Goal: Entertainment & Leisure: Consume media (video, audio)

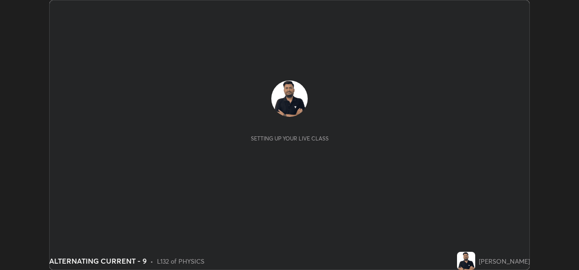
scroll to position [270, 578]
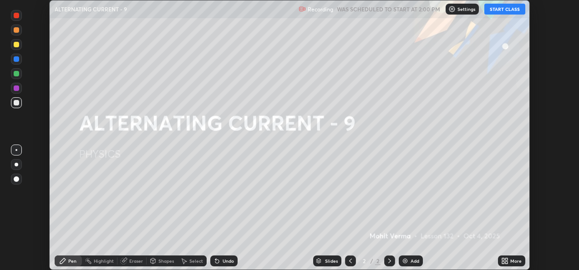
click at [512, 9] on button "START CLASS" at bounding box center [504, 9] width 41 height 11
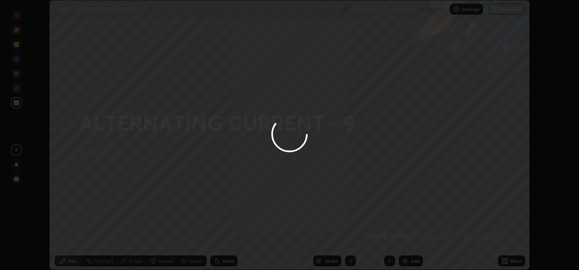
click at [507, 260] on div at bounding box center [289, 135] width 579 height 270
click at [448, 233] on div at bounding box center [289, 135] width 579 height 270
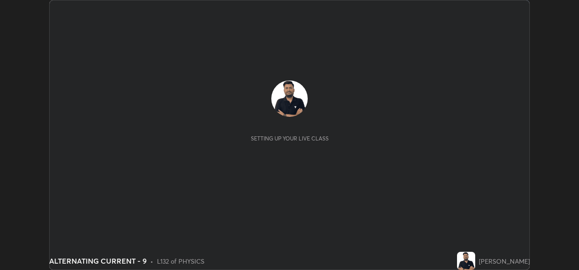
scroll to position [270, 578]
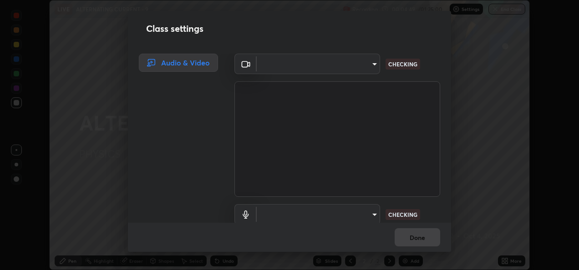
click at [501, 13] on div "Class settings Audio & Video ​ CHECKING ​ CHECKING Done" at bounding box center [289, 135] width 579 height 270
click at [470, 63] on div "Class settings Audio & Video ​ CHECKING ​ CHECKING Done" at bounding box center [289, 135] width 579 height 270
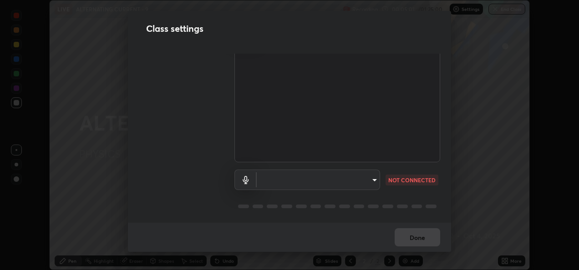
scroll to position [0, 0]
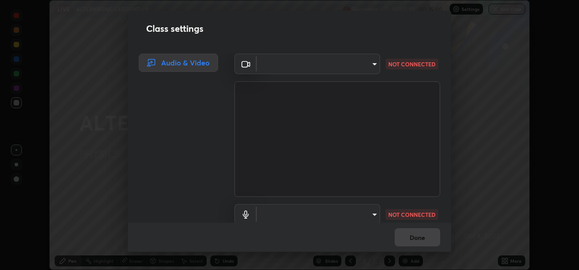
click at [369, 61] on body "Erase all LIVE ALTERNATING CURRENT - 9 Recording 00:05:01 / 01:25:00 Settings E…" at bounding box center [289, 135] width 579 height 270
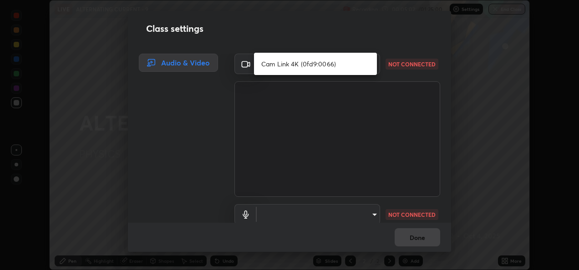
click at [351, 65] on li "Cam Link 4K (0fd9:0066)" at bounding box center [315, 63] width 123 height 15
type input "0676c9bfd5c2fd4d091747078619435060254e205fb8322c0e55e8ce9180ed0d"
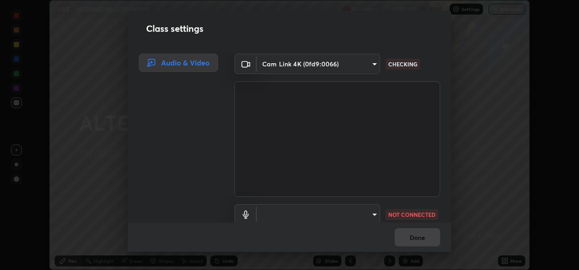
click at [370, 213] on body "Erase all LIVE ALTERNATING CURRENT - 9 Recording 00:05:05 / 01:25:00 Settings E…" at bounding box center [289, 135] width 579 height 270
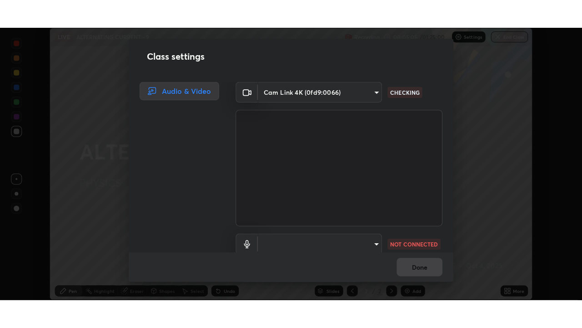
scroll to position [4, 0]
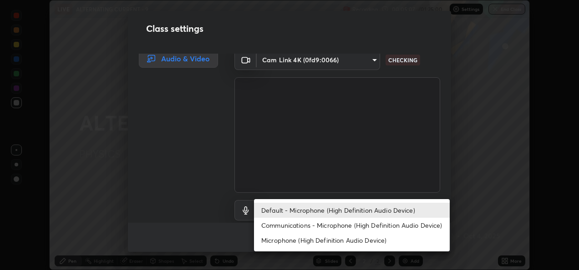
click at [362, 240] on li "Microphone (High Definition Audio Device)" at bounding box center [352, 240] width 196 height 15
type input "c0416e6a4798bcf935f8aaeef09f608d66fcbbc007e1d9de884d5f5fdc268d61"
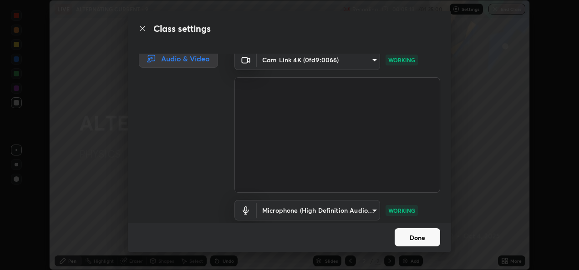
click at [416, 239] on button "Done" at bounding box center [416, 237] width 45 height 18
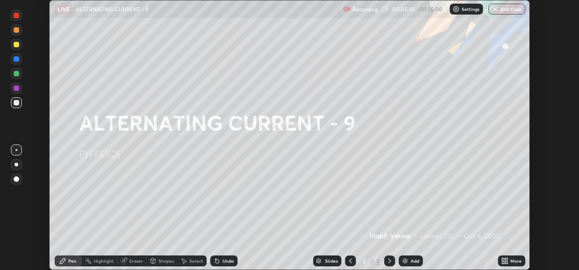
click at [503, 259] on icon at bounding box center [503, 259] width 2 height 2
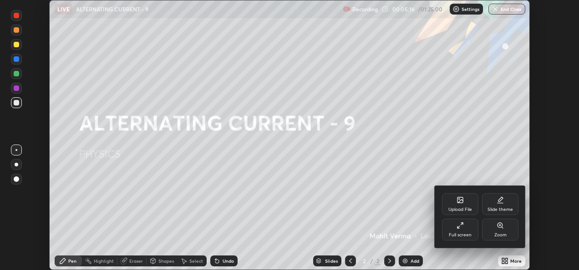
click at [459, 224] on icon at bounding box center [459, 225] width 7 height 7
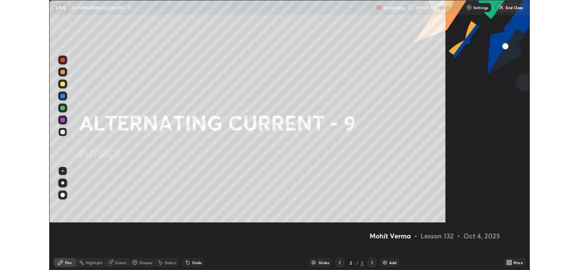
scroll to position [328, 582]
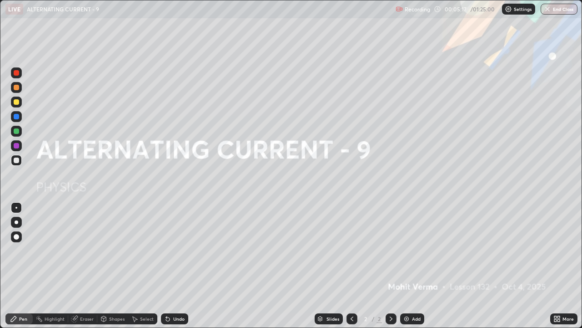
click at [413, 270] on div "Add" at bounding box center [412, 318] width 24 height 11
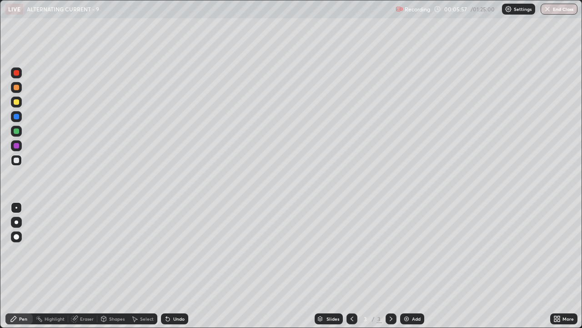
click at [70, 270] on div "Eraser" at bounding box center [82, 318] width 29 height 11
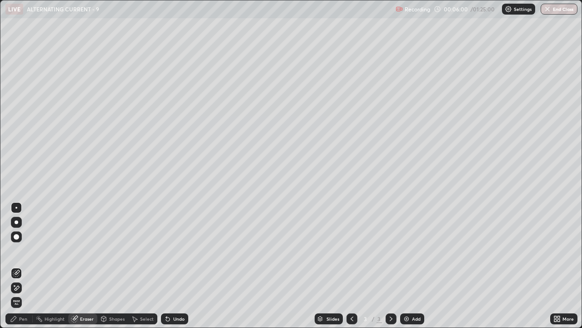
click at [15, 270] on span "Erase all" at bounding box center [16, 301] width 10 height 5
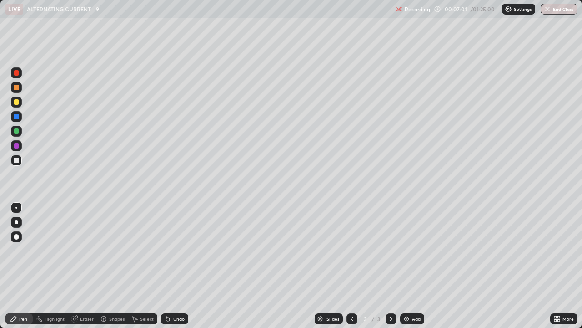
click at [171, 270] on div "Undo" at bounding box center [174, 318] width 27 height 11
click at [87, 270] on div "Eraser" at bounding box center [82, 318] width 29 height 11
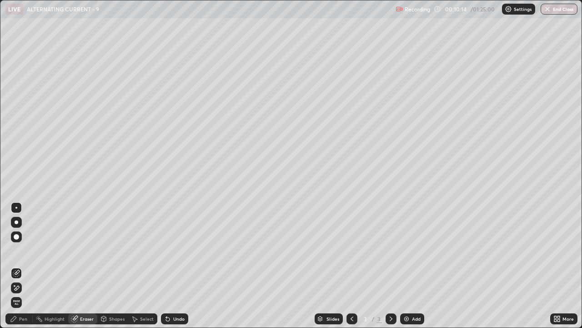
click at [21, 270] on div at bounding box center [16, 287] width 11 height 11
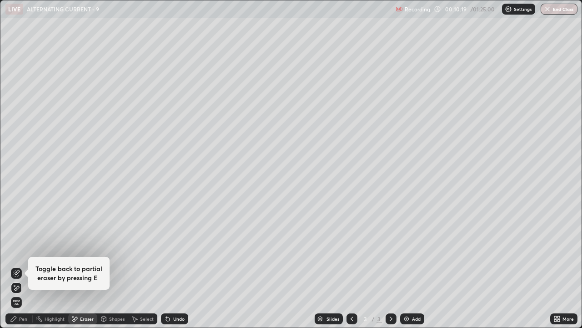
click at [15, 270] on div "Pen" at bounding box center [18, 318] width 27 height 11
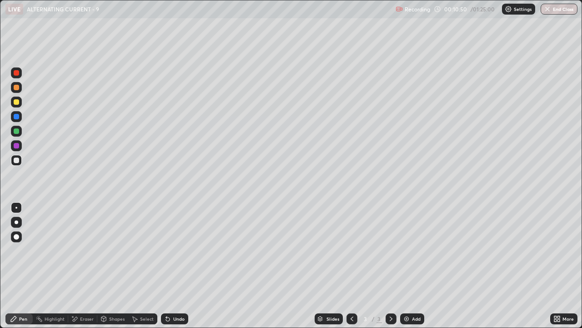
click at [91, 270] on div "Eraser" at bounding box center [87, 318] width 14 height 5
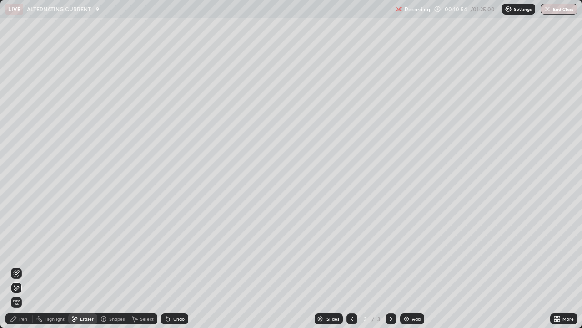
click at [26, 270] on div "Pen" at bounding box center [18, 318] width 27 height 11
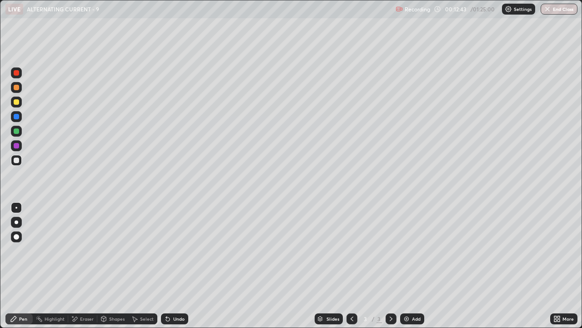
click at [418, 270] on div "Add" at bounding box center [412, 318] width 24 height 11
click at [418, 270] on div "Add" at bounding box center [416, 318] width 9 height 5
click at [520, 270] on div "Slides 5 / 5 Add" at bounding box center [369, 318] width 362 height 18
click at [77, 270] on icon at bounding box center [74, 319] width 7 height 8
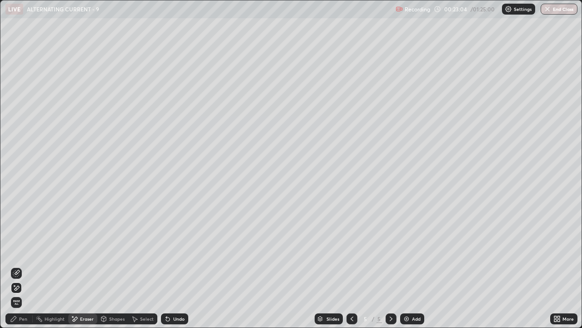
click at [23, 270] on div "Pen" at bounding box center [23, 318] width 8 height 5
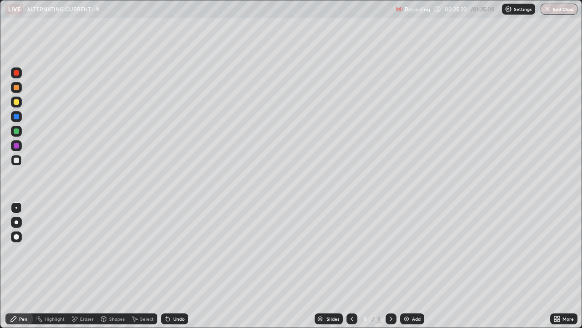
click at [84, 270] on div "Eraser" at bounding box center [87, 318] width 14 height 5
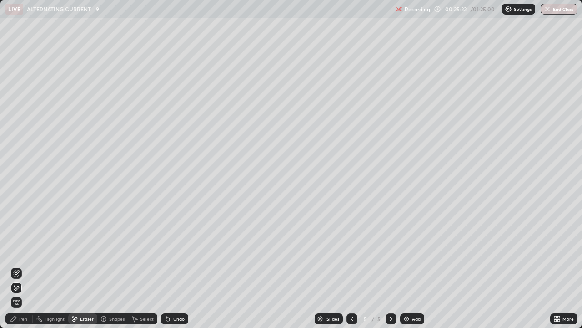
click at [26, 270] on div "Pen" at bounding box center [18, 318] width 27 height 11
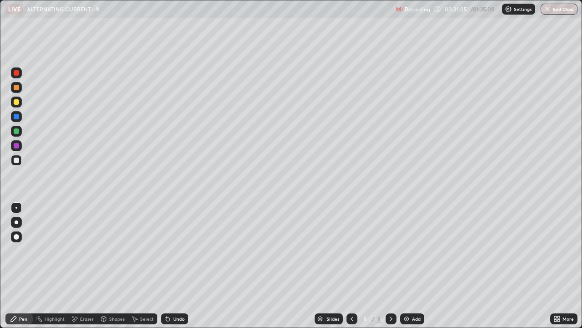
click at [91, 270] on div "Eraser" at bounding box center [87, 318] width 14 height 5
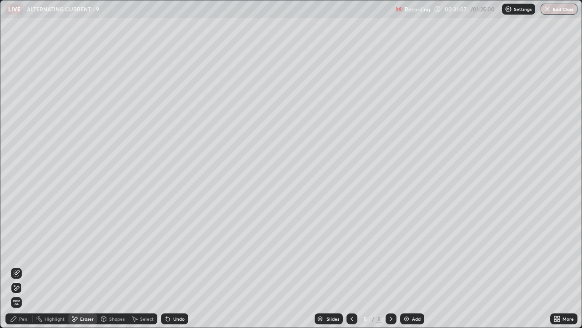
click at [25, 270] on div "Pen" at bounding box center [23, 318] width 8 height 5
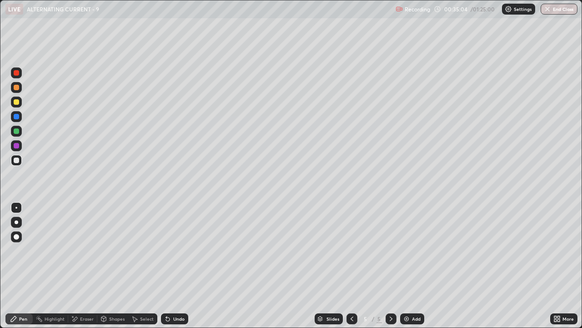
click at [402, 270] on div "Add" at bounding box center [412, 318] width 24 height 11
click at [405, 270] on img at bounding box center [406, 318] width 7 height 7
click at [411, 270] on div "Add" at bounding box center [412, 318] width 24 height 11
click at [422, 270] on div "Add" at bounding box center [412, 318] width 24 height 11
click at [169, 270] on div "Undo" at bounding box center [174, 318] width 27 height 11
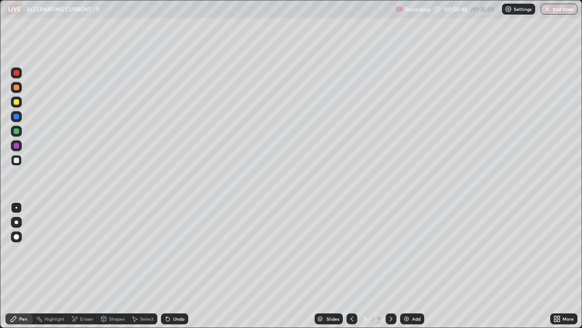
click at [78, 270] on div "Eraser" at bounding box center [82, 318] width 29 height 11
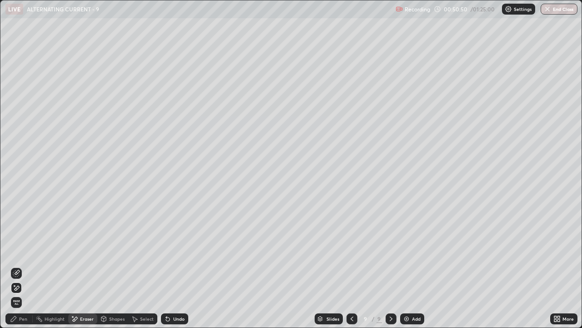
click at [19, 270] on div "Pen" at bounding box center [18, 318] width 27 height 11
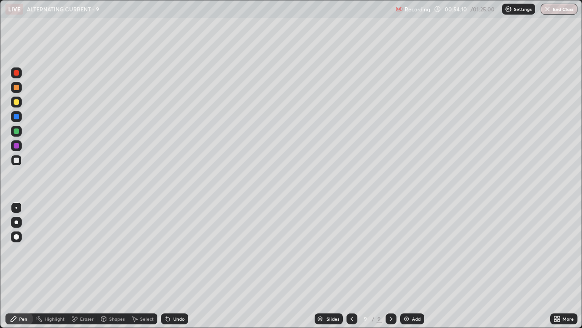
click at [410, 270] on div "Add" at bounding box center [412, 318] width 24 height 11
click at [17, 103] on div at bounding box center [16, 101] width 5 height 5
click at [171, 270] on div "Undo" at bounding box center [174, 318] width 27 height 11
click at [17, 144] on div at bounding box center [16, 145] width 5 height 5
click at [93, 270] on div "Eraser" at bounding box center [82, 318] width 29 height 11
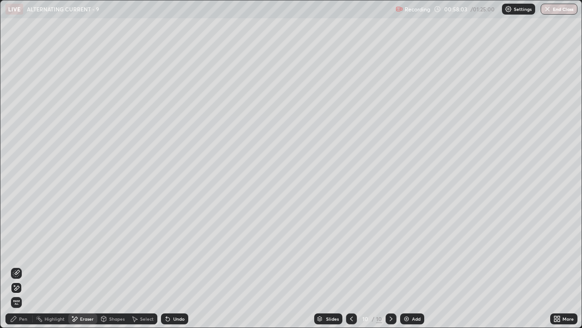
click at [174, 270] on div "Undo" at bounding box center [174, 318] width 27 height 11
click at [174, 270] on div "Undo" at bounding box center [178, 318] width 11 height 5
click at [21, 270] on div "Pen" at bounding box center [18, 318] width 27 height 11
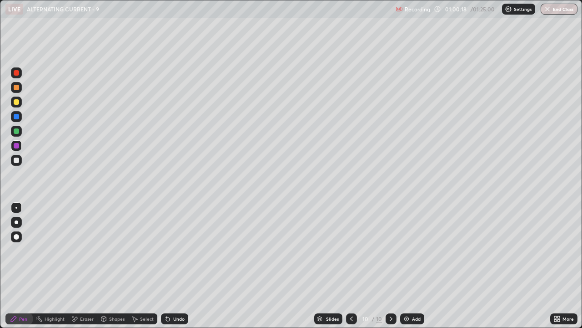
click at [419, 270] on div "Add" at bounding box center [416, 318] width 9 height 5
click at [16, 161] on div at bounding box center [16, 159] width 5 height 5
click at [422, 270] on div "Add" at bounding box center [412, 318] width 24 height 11
click at [423, 270] on div "Add" at bounding box center [412, 318] width 24 height 11
click at [420, 270] on div "Add" at bounding box center [412, 318] width 24 height 11
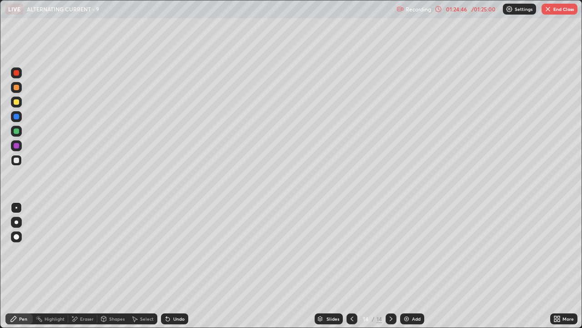
click at [86, 270] on div "Eraser" at bounding box center [87, 318] width 14 height 5
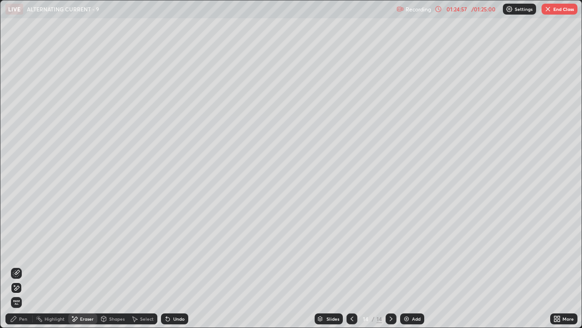
click at [23, 270] on div "Pen" at bounding box center [23, 318] width 8 height 5
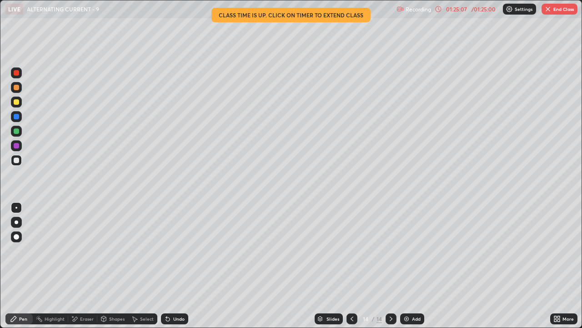
click at [83, 270] on div "Eraser" at bounding box center [87, 318] width 14 height 5
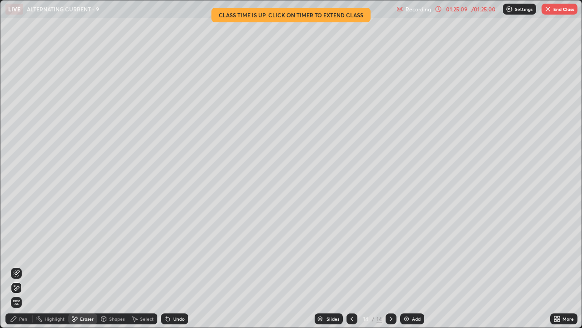
click at [20, 270] on icon at bounding box center [16, 272] width 7 height 7
click at [22, 270] on div "Pen" at bounding box center [23, 318] width 8 height 5
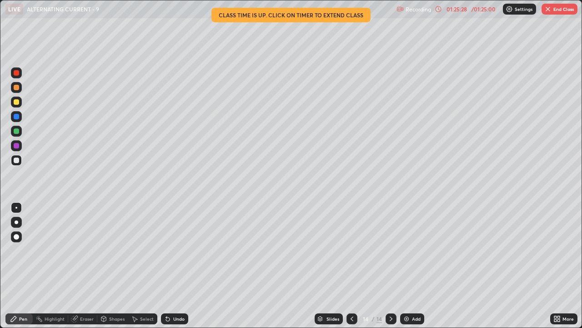
click at [25, 270] on div "Pen" at bounding box center [23, 318] width 8 height 5
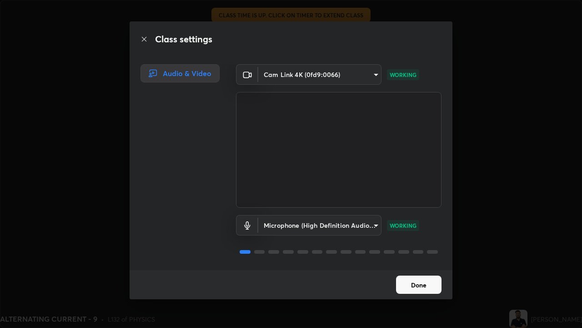
click at [421, 270] on button "Done" at bounding box center [418, 284] width 45 height 18
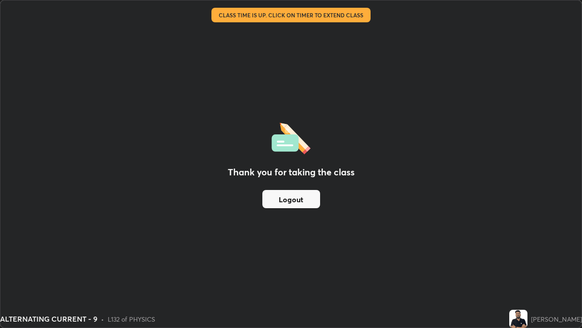
click at [301, 198] on button "Logout" at bounding box center [292, 199] width 58 height 18
click at [336, 153] on div "Thank you for taking the class Logout" at bounding box center [290, 163] width 581 height 327
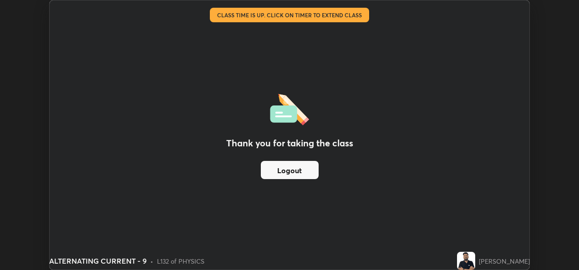
scroll to position [45227, 44919]
